Goal: Book appointment/travel/reservation

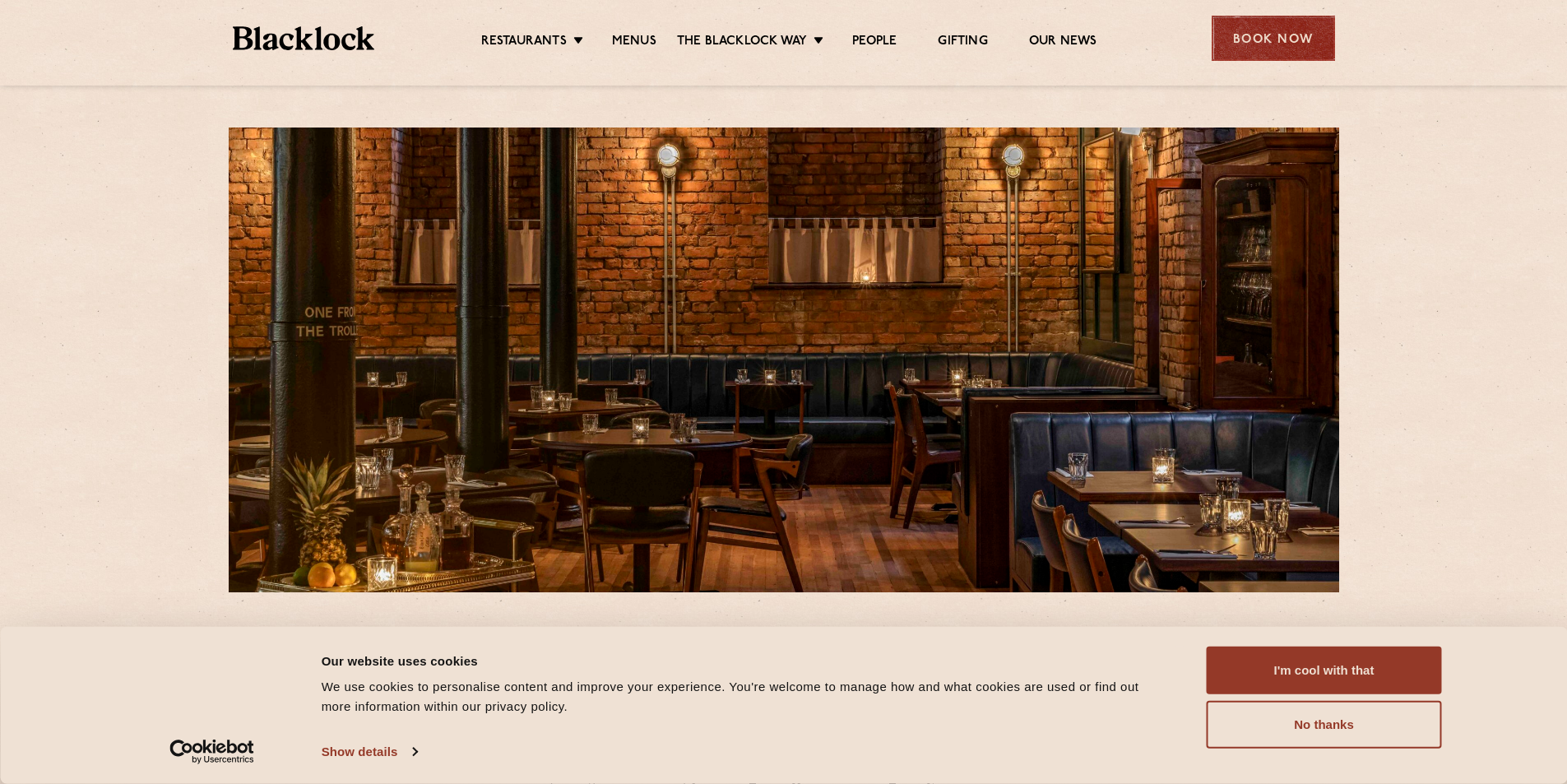
click at [1292, 46] on div "Book Now" at bounding box center [1274, 38] width 123 height 46
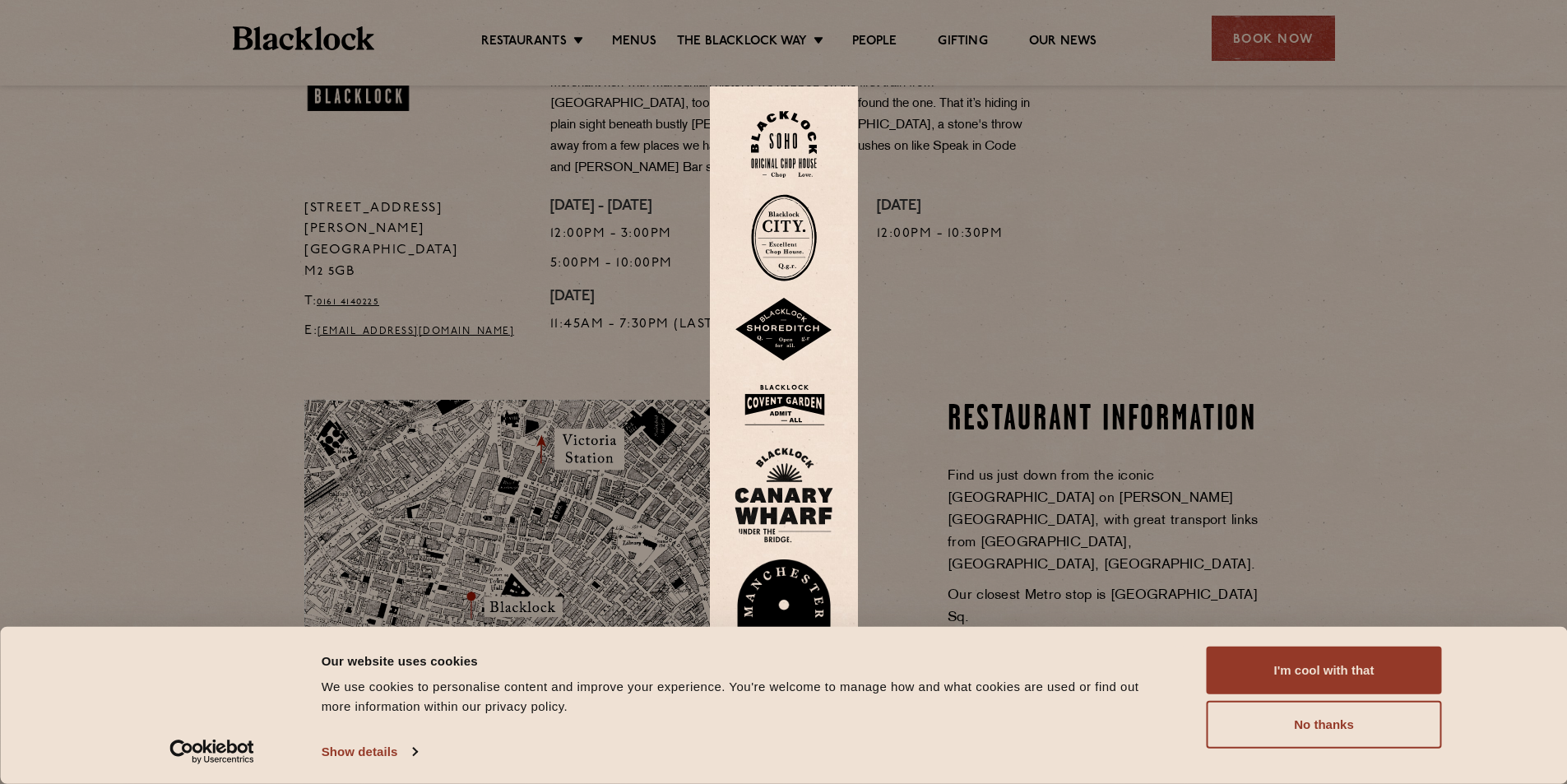
scroll to position [740, 0]
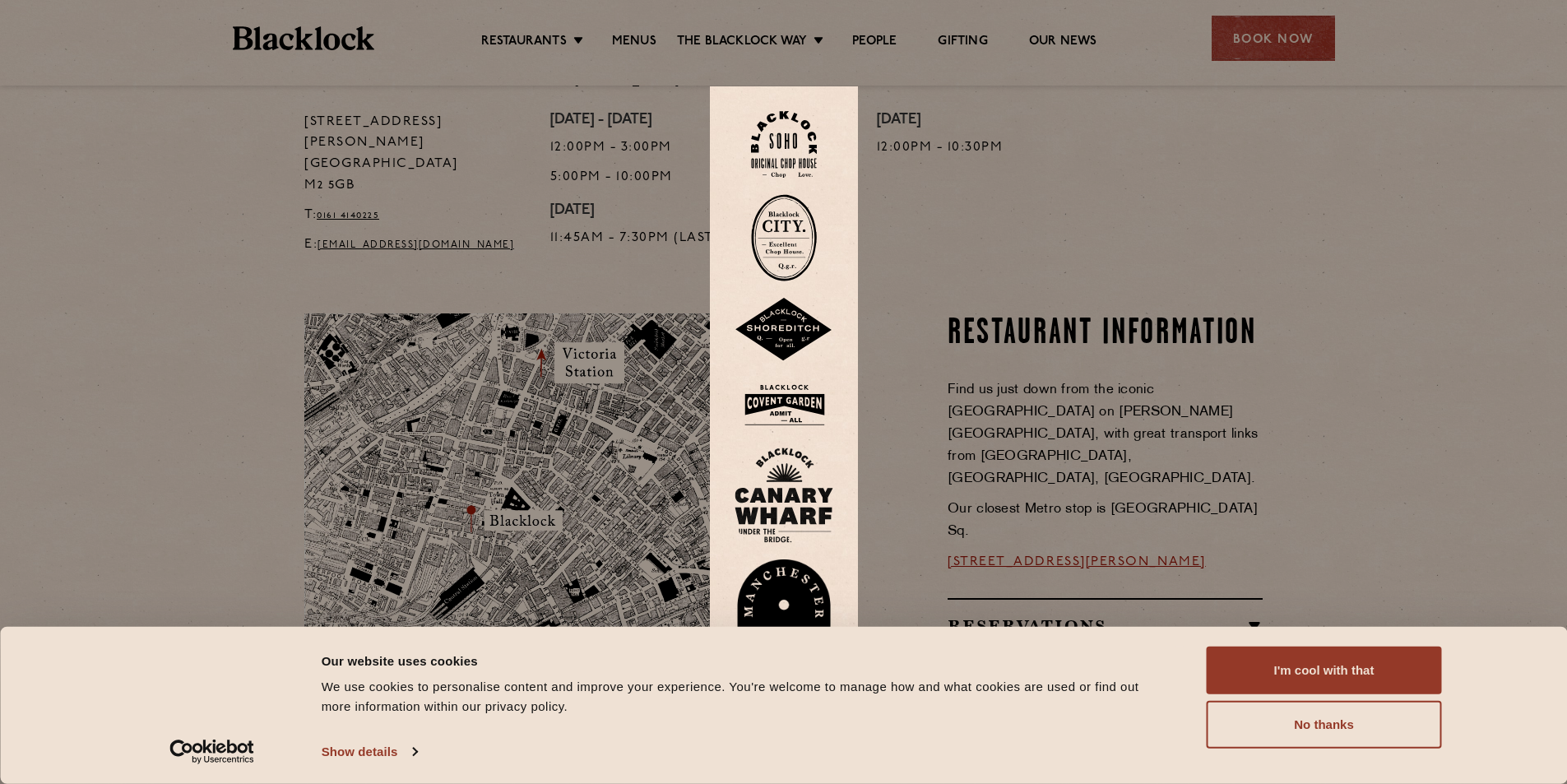
click at [786, 598] on img at bounding box center [784, 616] width 98 height 114
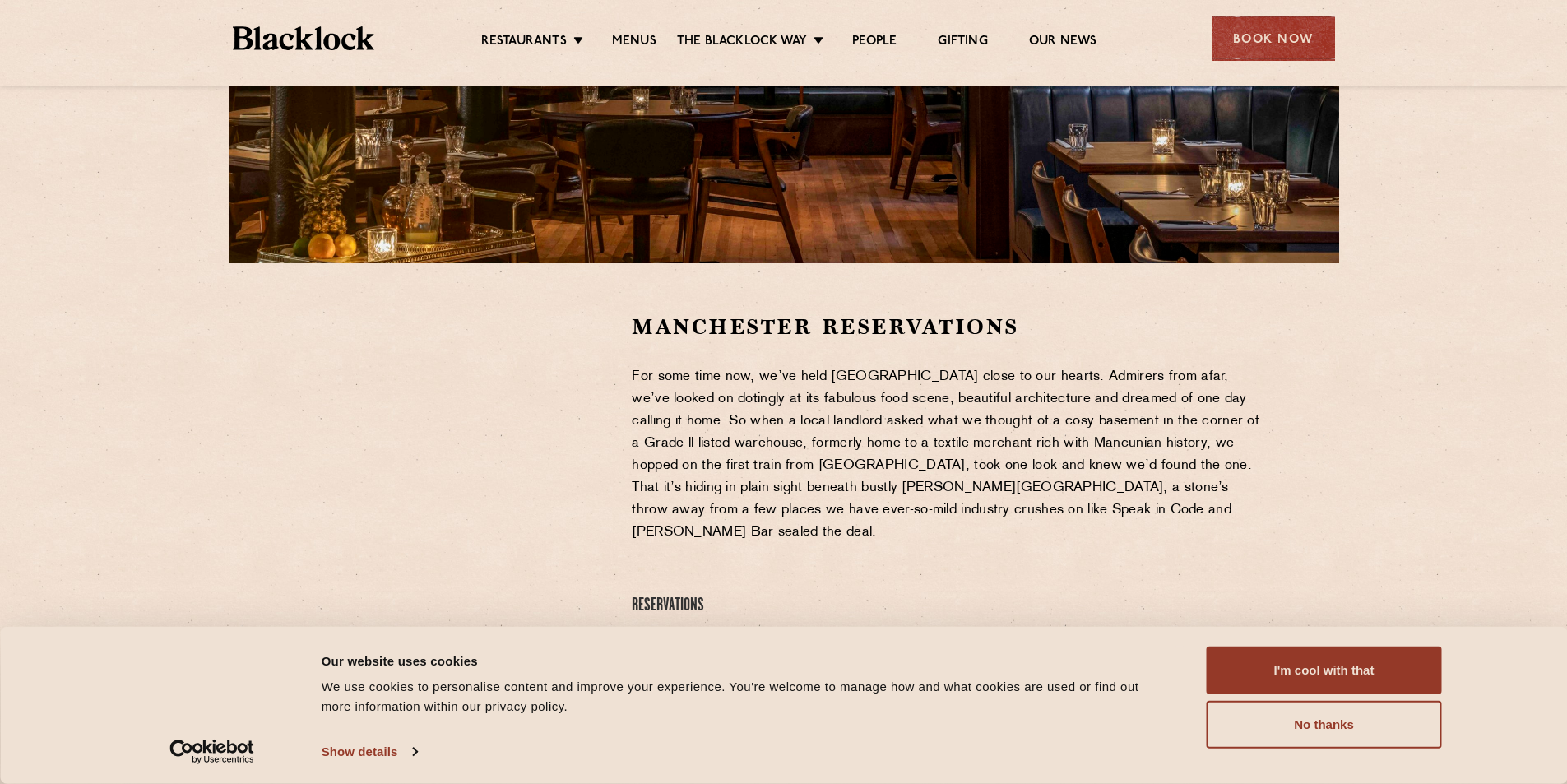
scroll to position [411, 0]
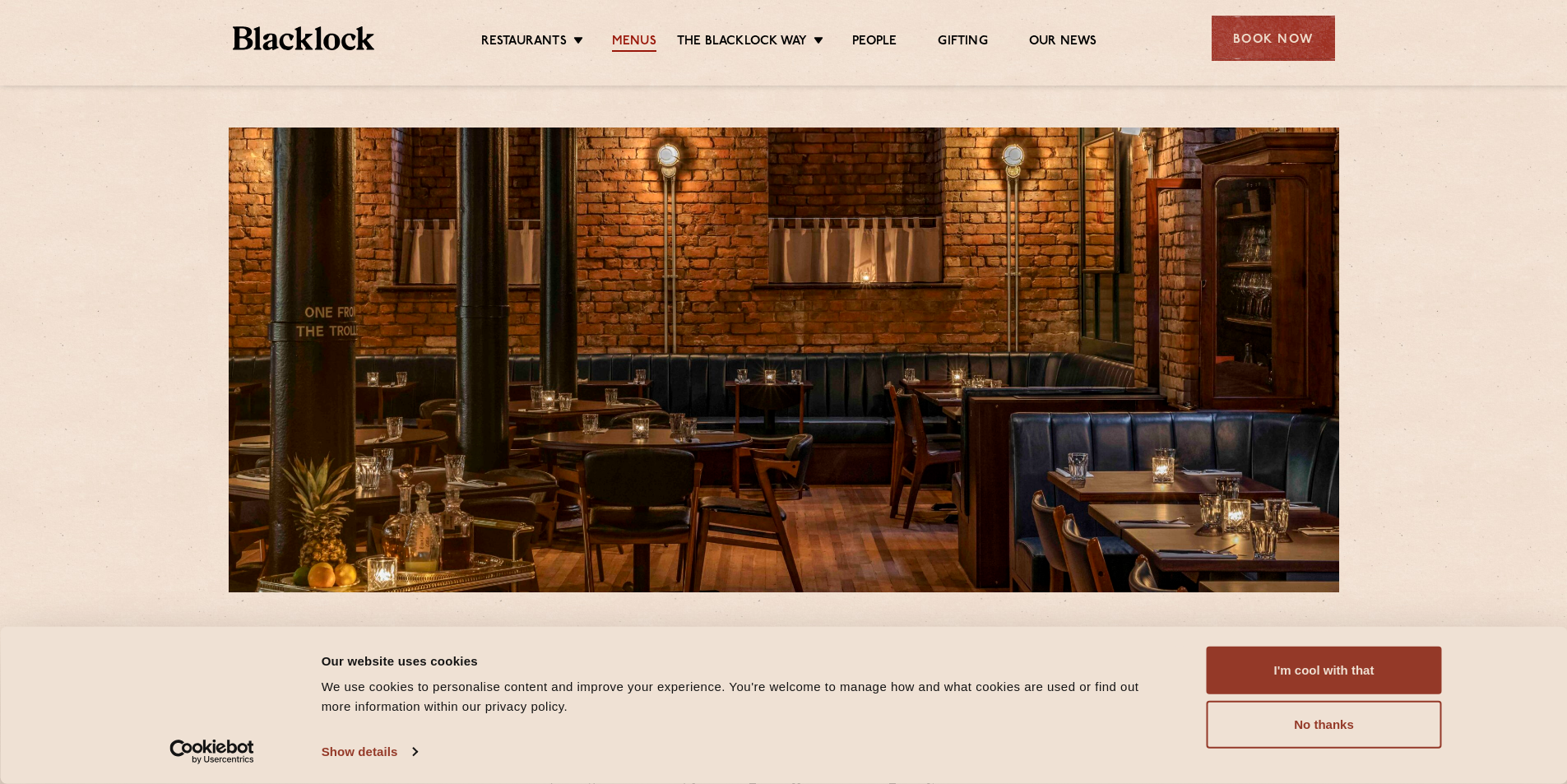
click at [637, 45] on link "Menus" at bounding box center [634, 43] width 45 height 18
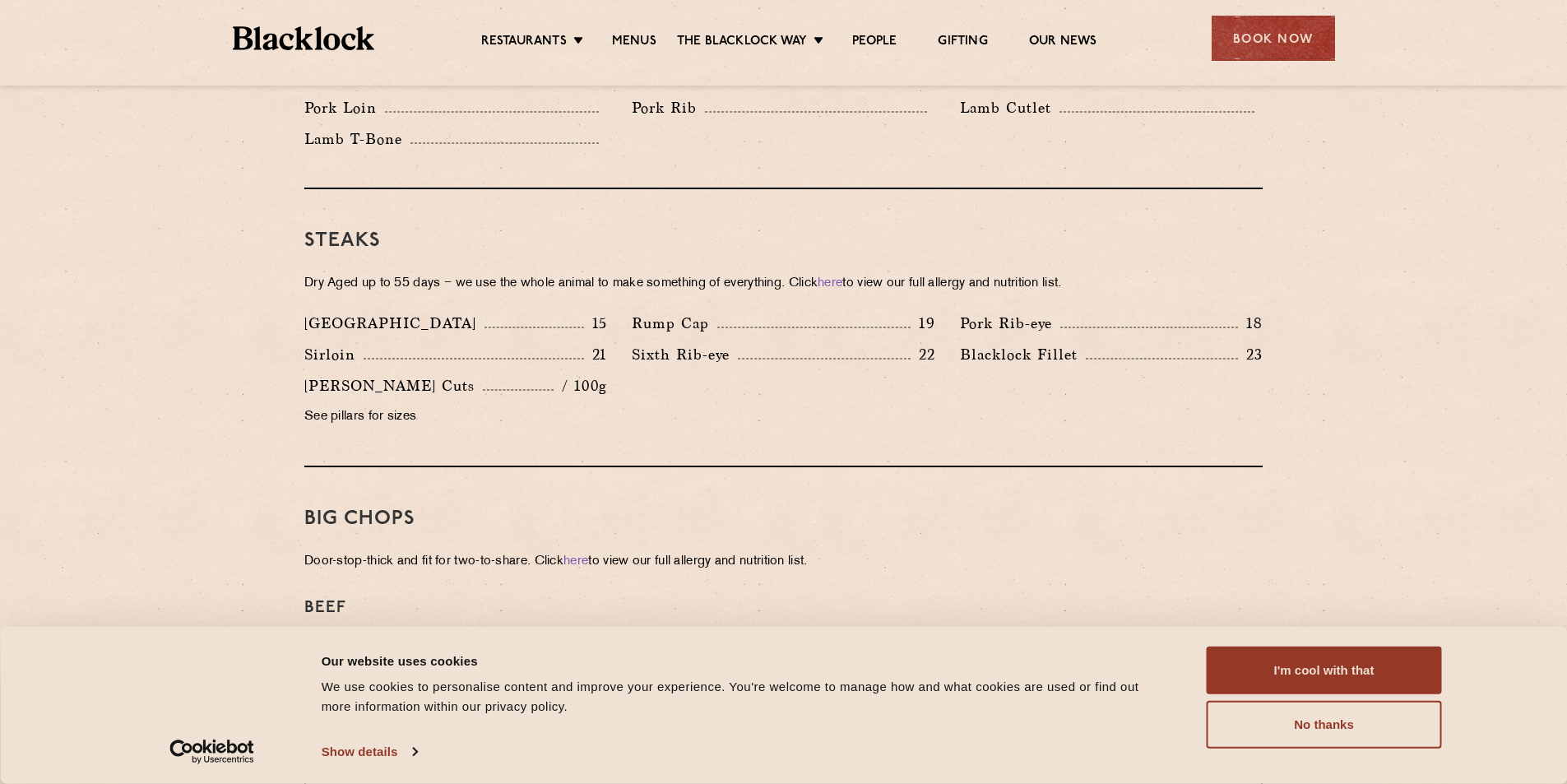
scroll to position [1398, 0]
